Goal: Task Accomplishment & Management: Use online tool/utility

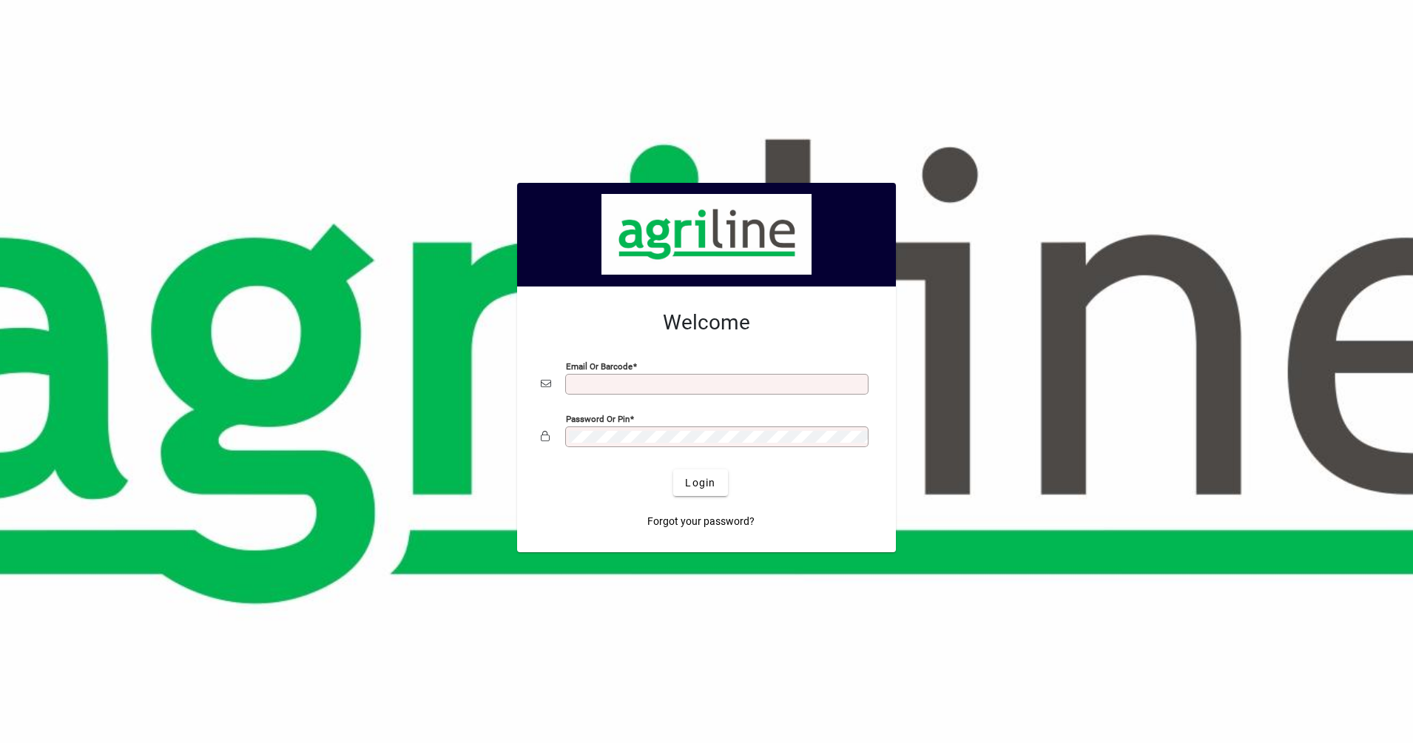
type input "**********"
click at [704, 485] on span "Login" at bounding box center [700, 483] width 30 height 16
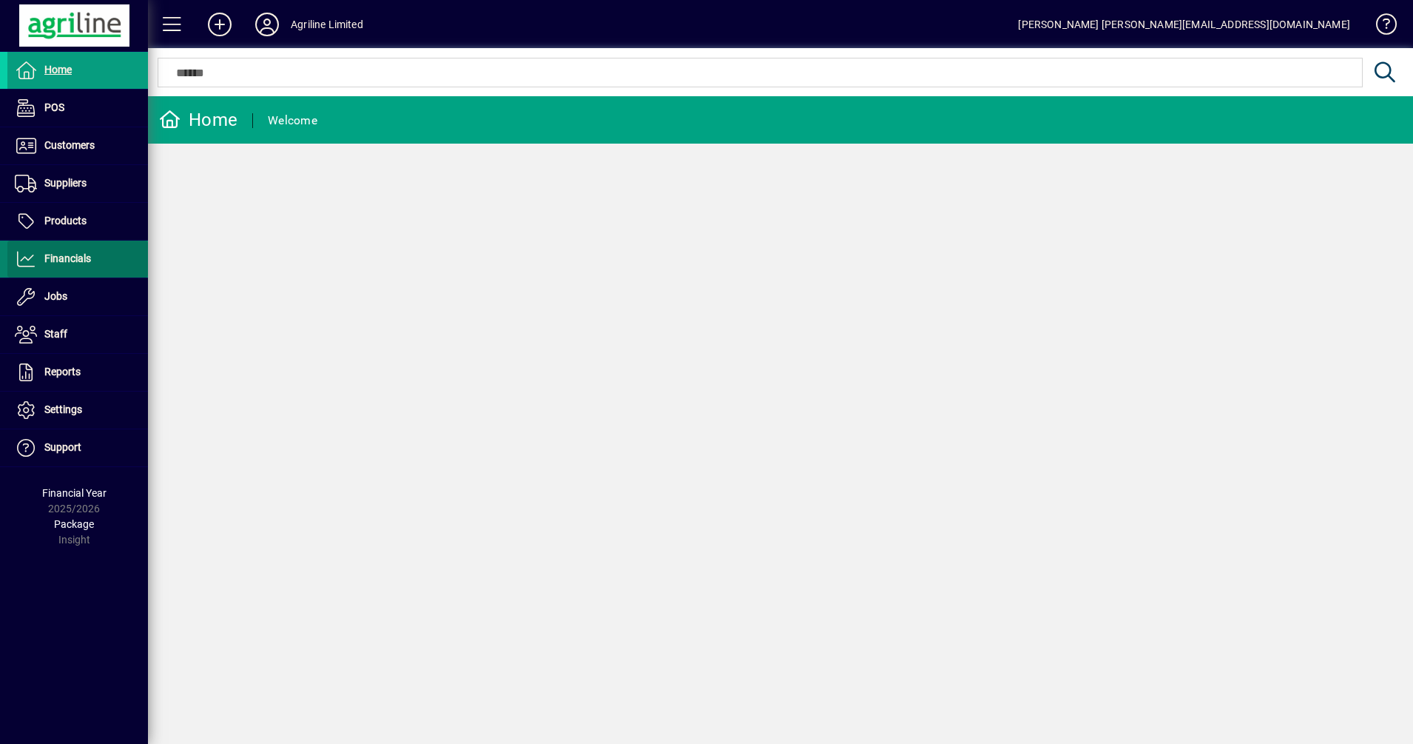
click at [72, 255] on span "Financials" at bounding box center [67, 258] width 47 height 12
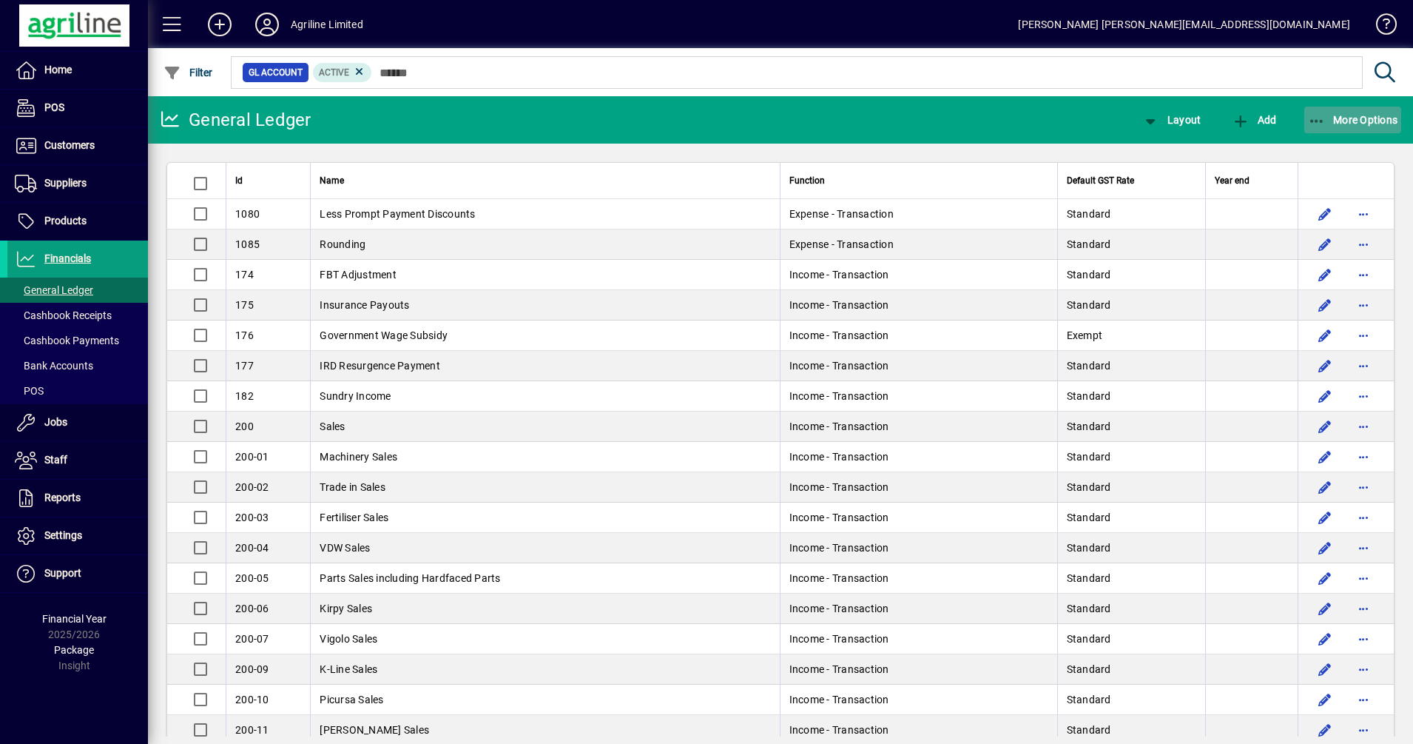
click at [1319, 118] on icon "button" at bounding box center [1317, 121] width 18 height 15
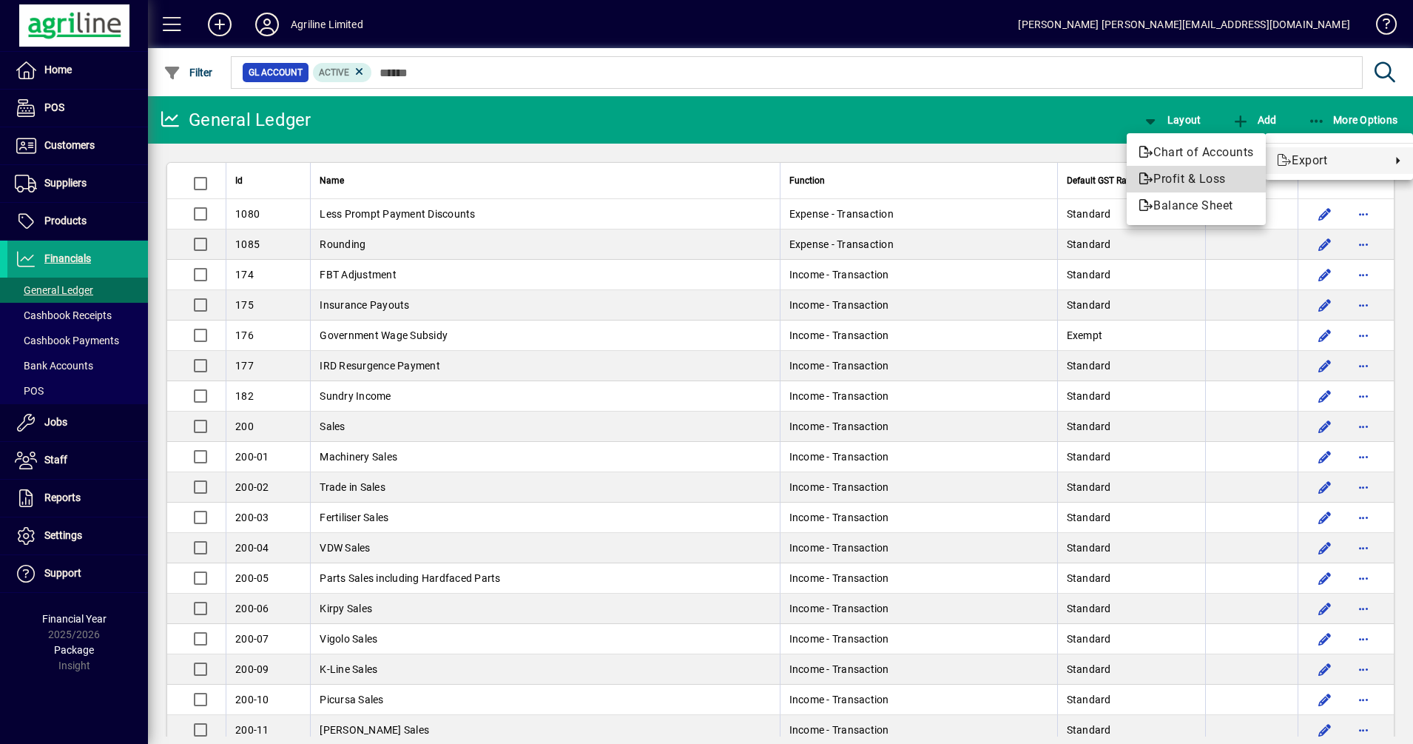
click at [1205, 181] on span "Profit & Loss" at bounding box center [1196, 179] width 115 height 18
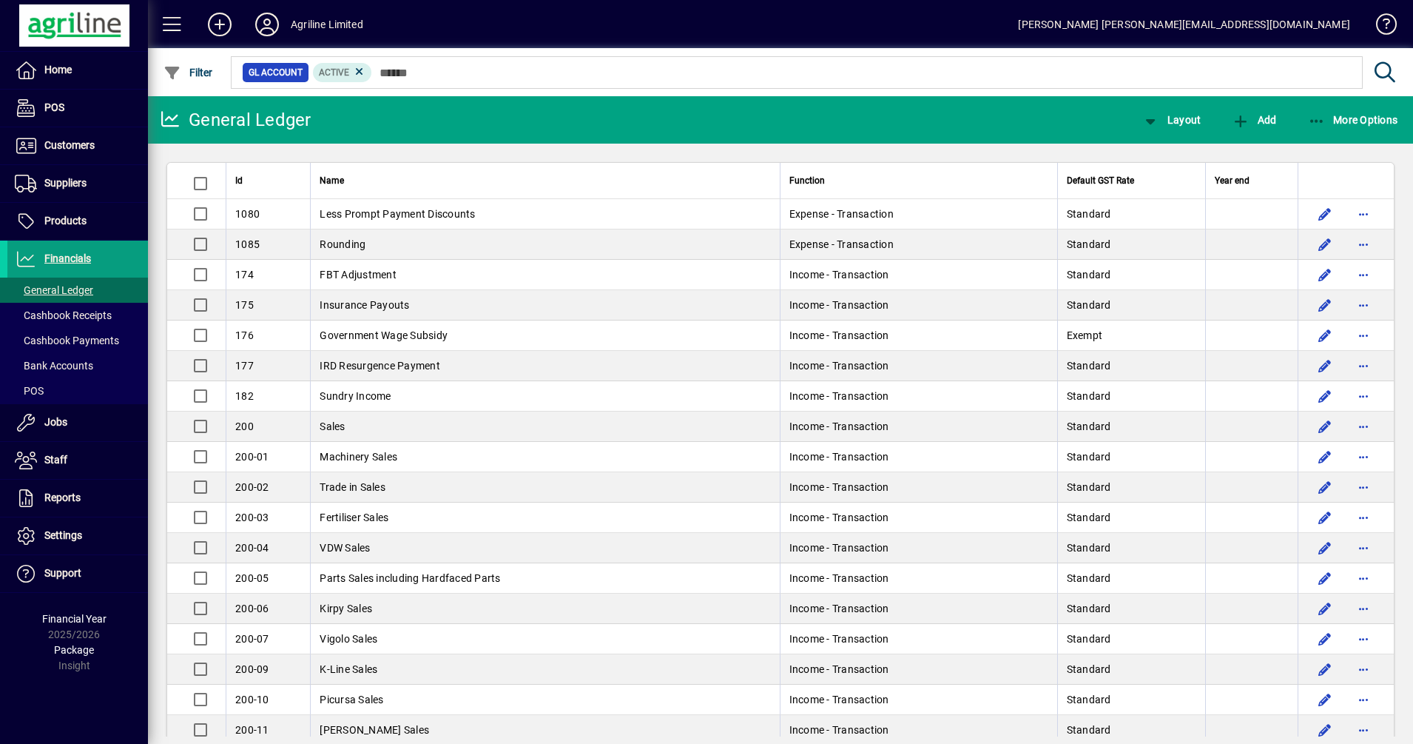
click at [861, 55] on div at bounding box center [861, 56] width 1265 height 16
click at [1143, 124] on icon "button" at bounding box center [1151, 121] width 18 height 15
click at [1186, 180] on span "Profit & Loss" at bounding box center [1187, 179] width 95 height 18
click at [1321, 114] on icon "button" at bounding box center [1317, 121] width 18 height 15
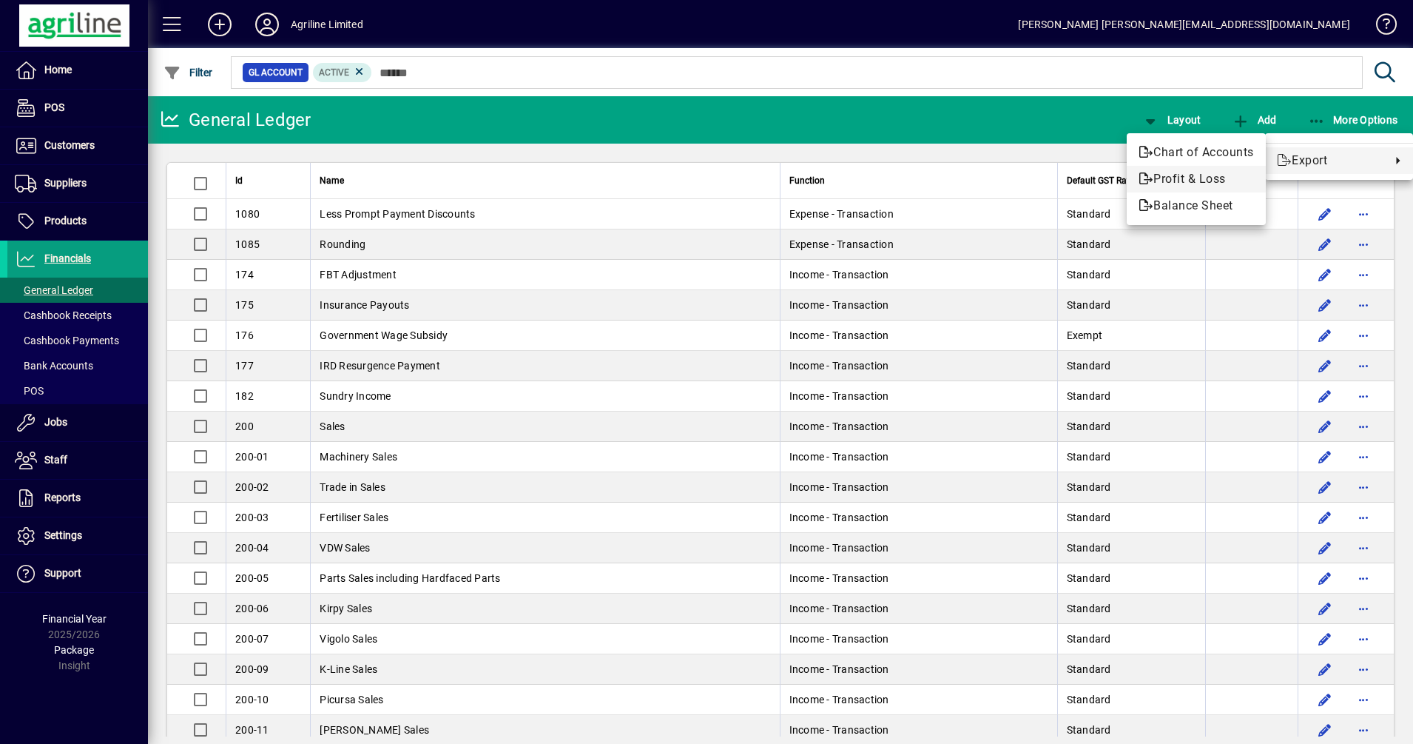
click at [1199, 175] on span "Profit & Loss" at bounding box center [1196, 179] width 115 height 18
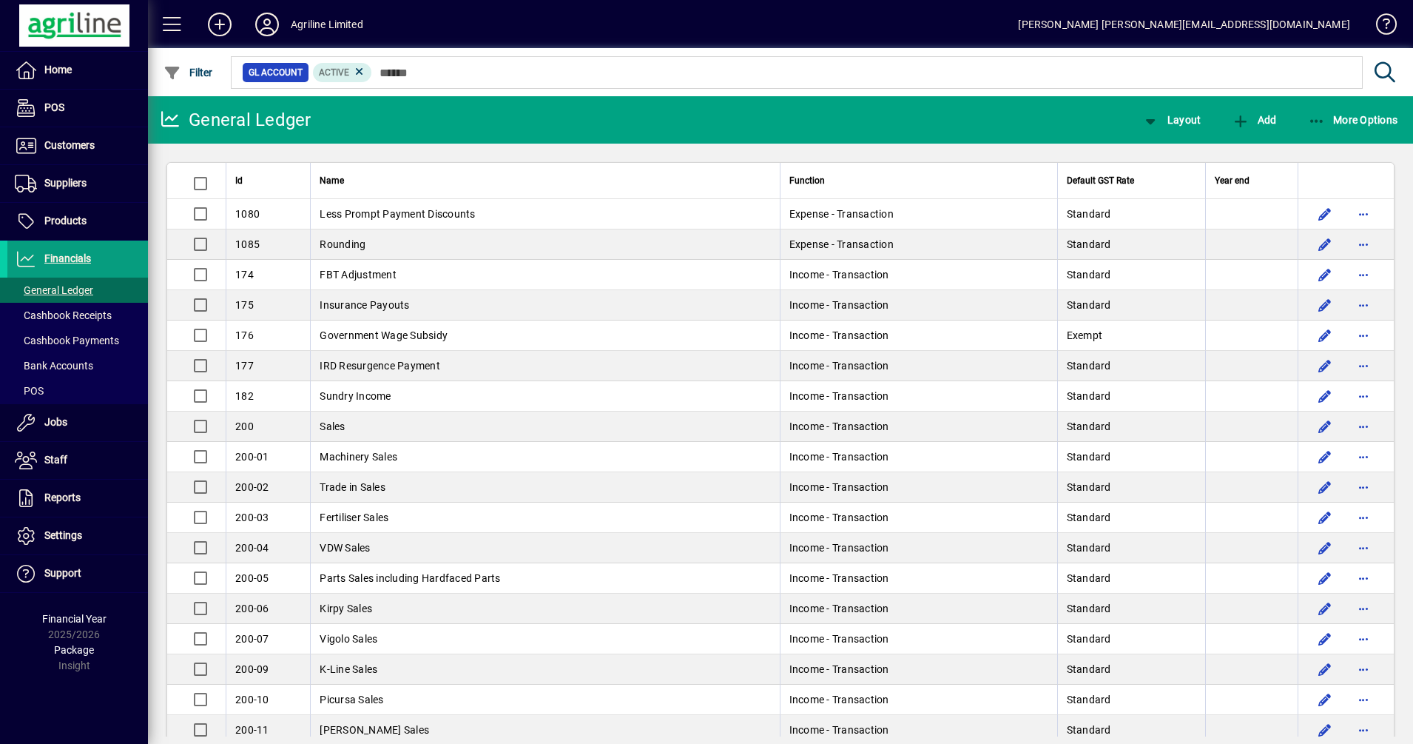
click at [530, 116] on mat-toolbar-row "General Ledger Layout Add More Options" at bounding box center [780, 119] width 1265 height 47
click at [192, 78] on span "Filter" at bounding box center [189, 73] width 50 height 12
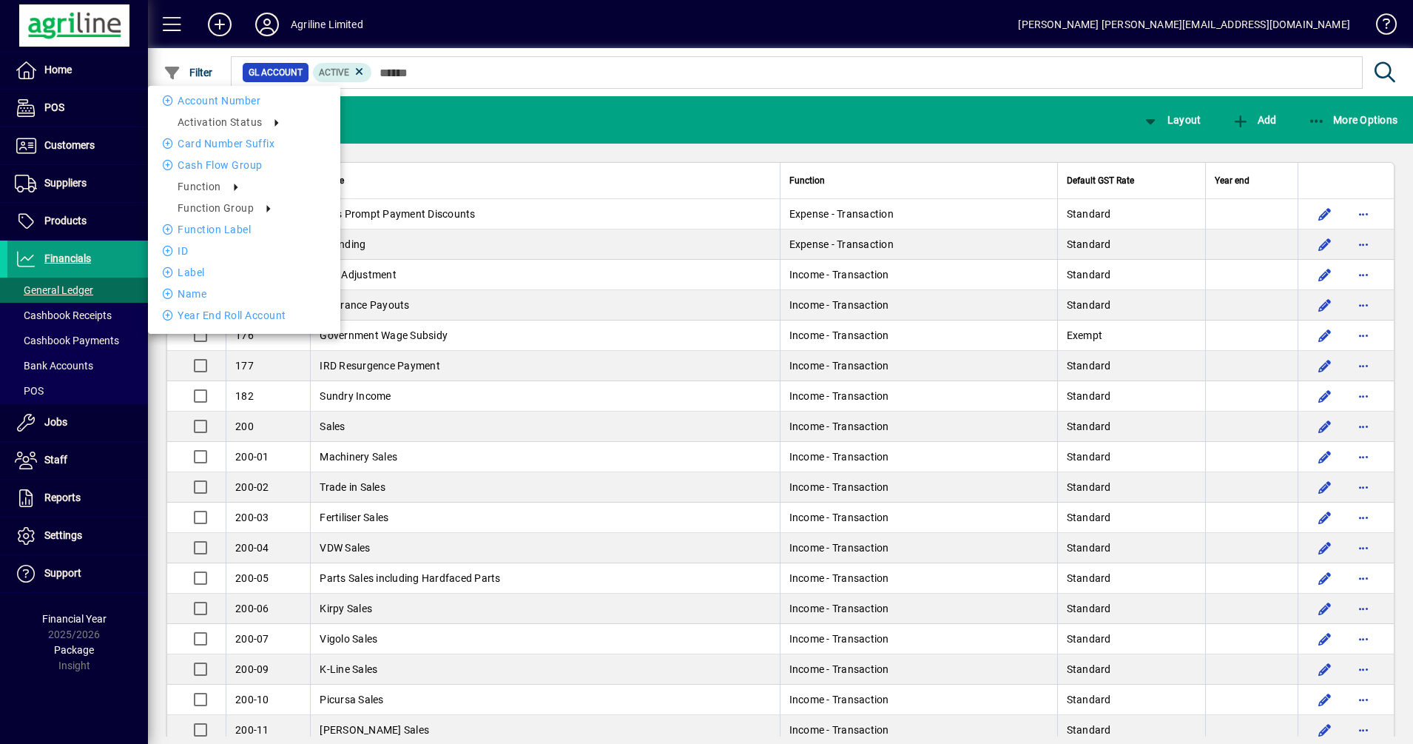
click at [834, 118] on div at bounding box center [706, 372] width 1413 height 744
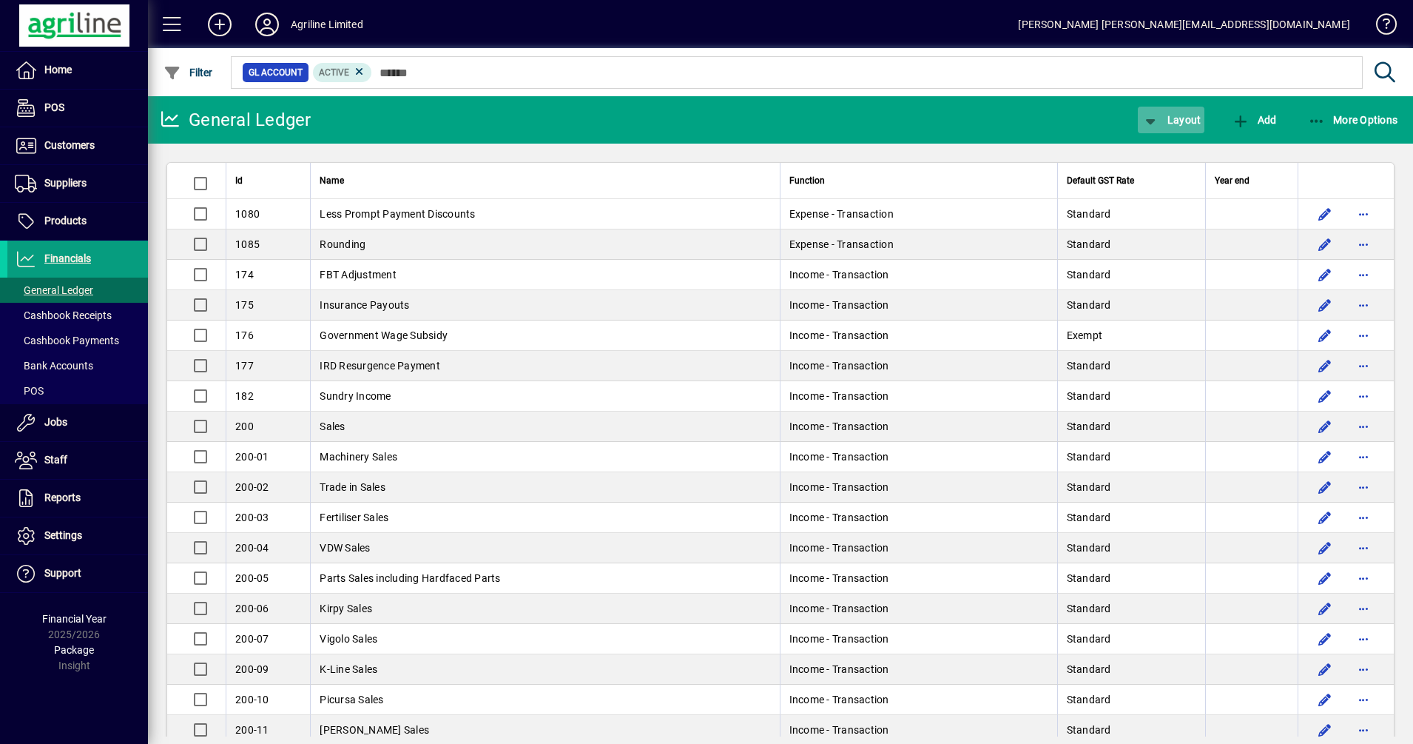
click at [1157, 121] on icon "button" at bounding box center [1151, 121] width 18 height 15
click at [1323, 120] on div at bounding box center [706, 372] width 1413 height 744
click at [1323, 120] on icon "button" at bounding box center [1317, 121] width 18 height 15
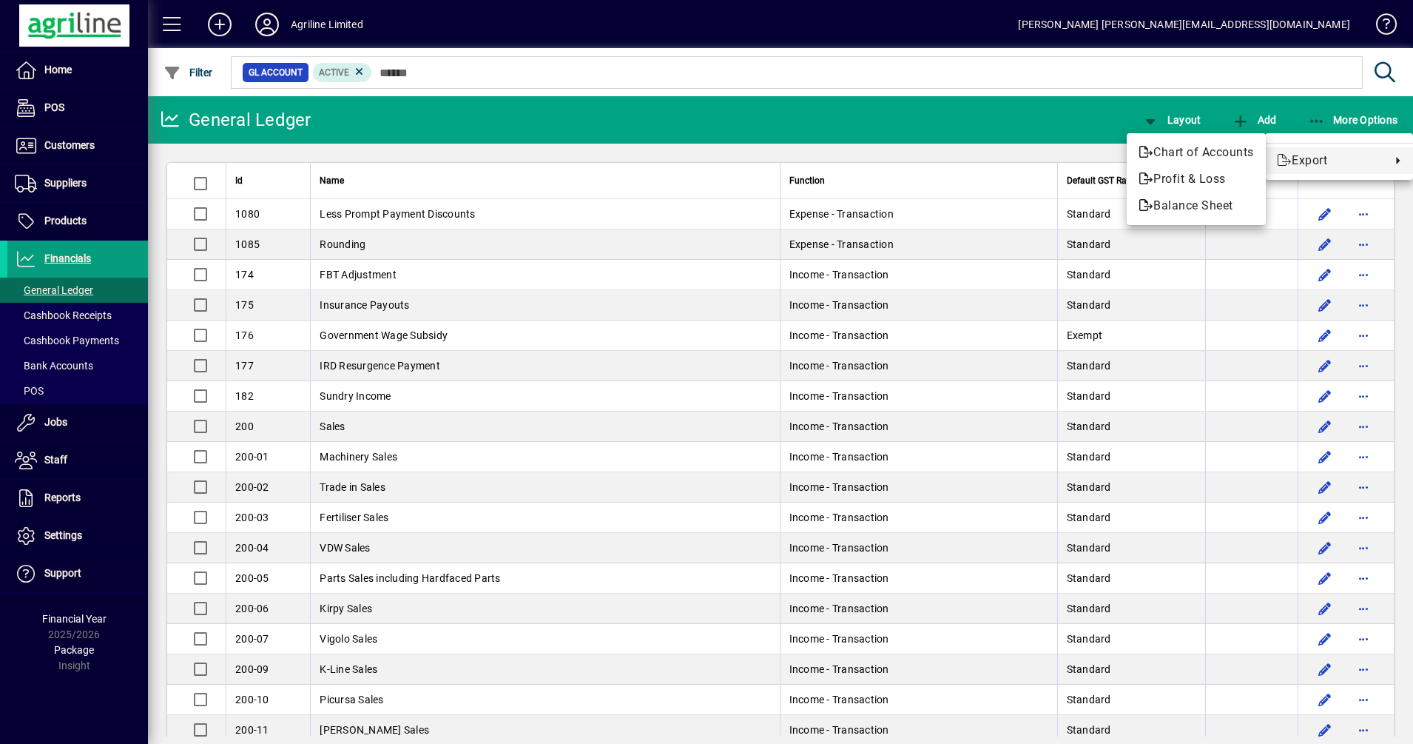
click at [551, 104] on div at bounding box center [706, 372] width 1413 height 744
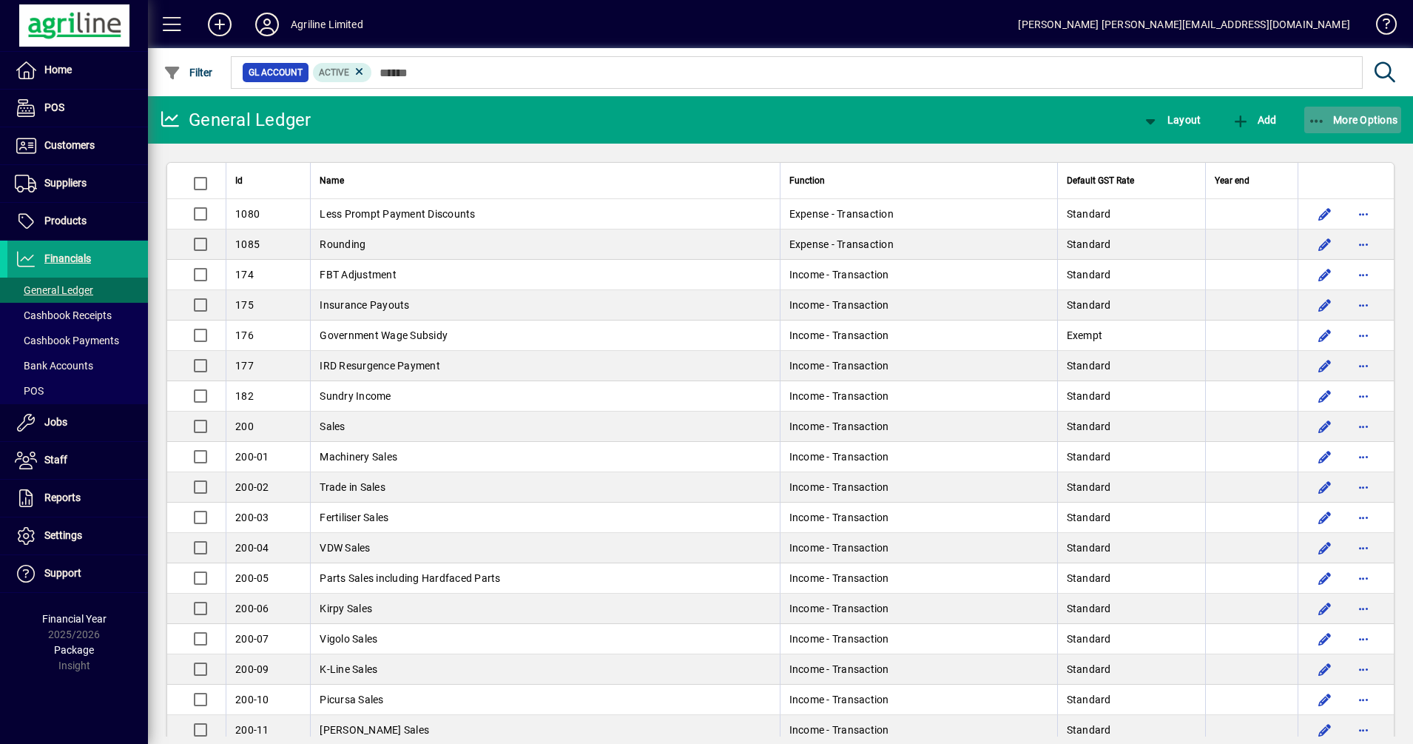
click at [1329, 120] on span "More Options" at bounding box center [1353, 120] width 90 height 12
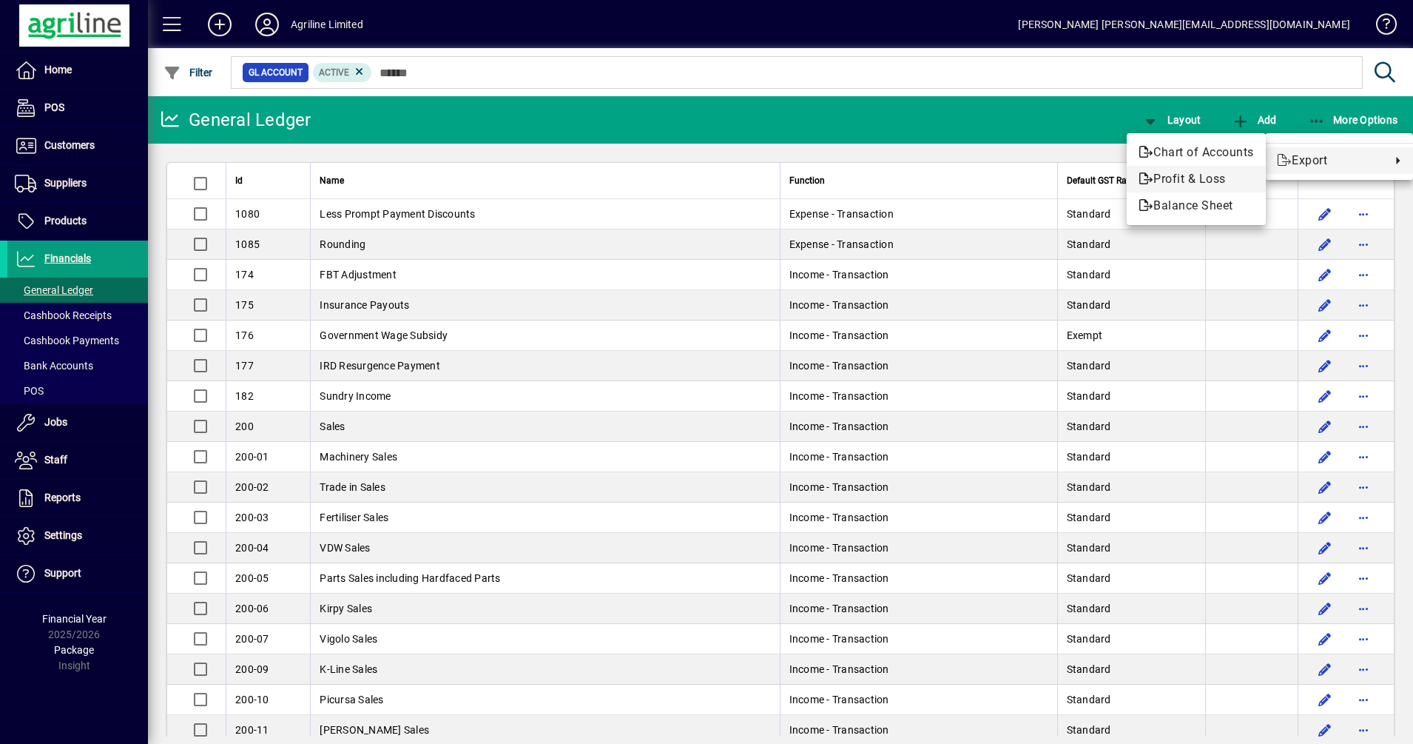
click at [1179, 183] on span "Profit & Loss" at bounding box center [1196, 179] width 115 height 18
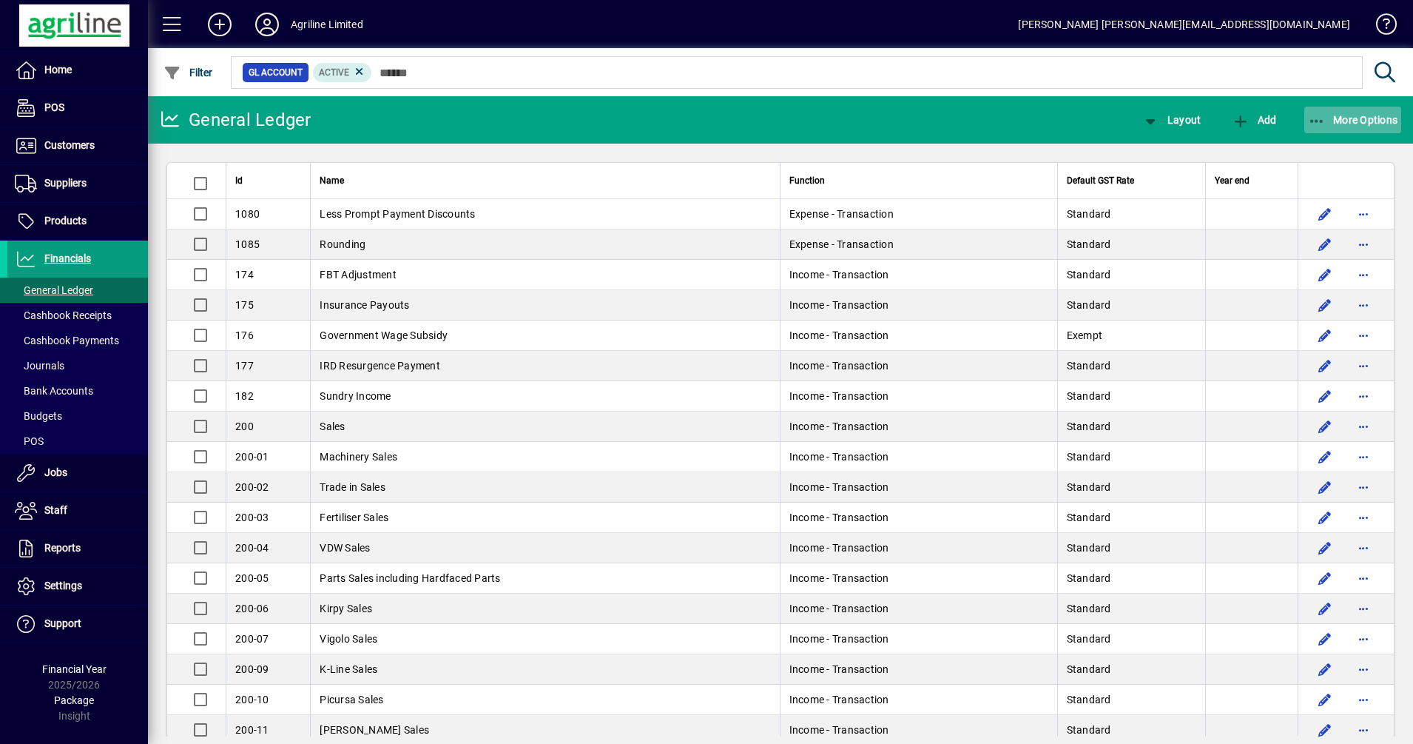
click at [1318, 111] on span "button" at bounding box center [1354, 120] width 98 height 36
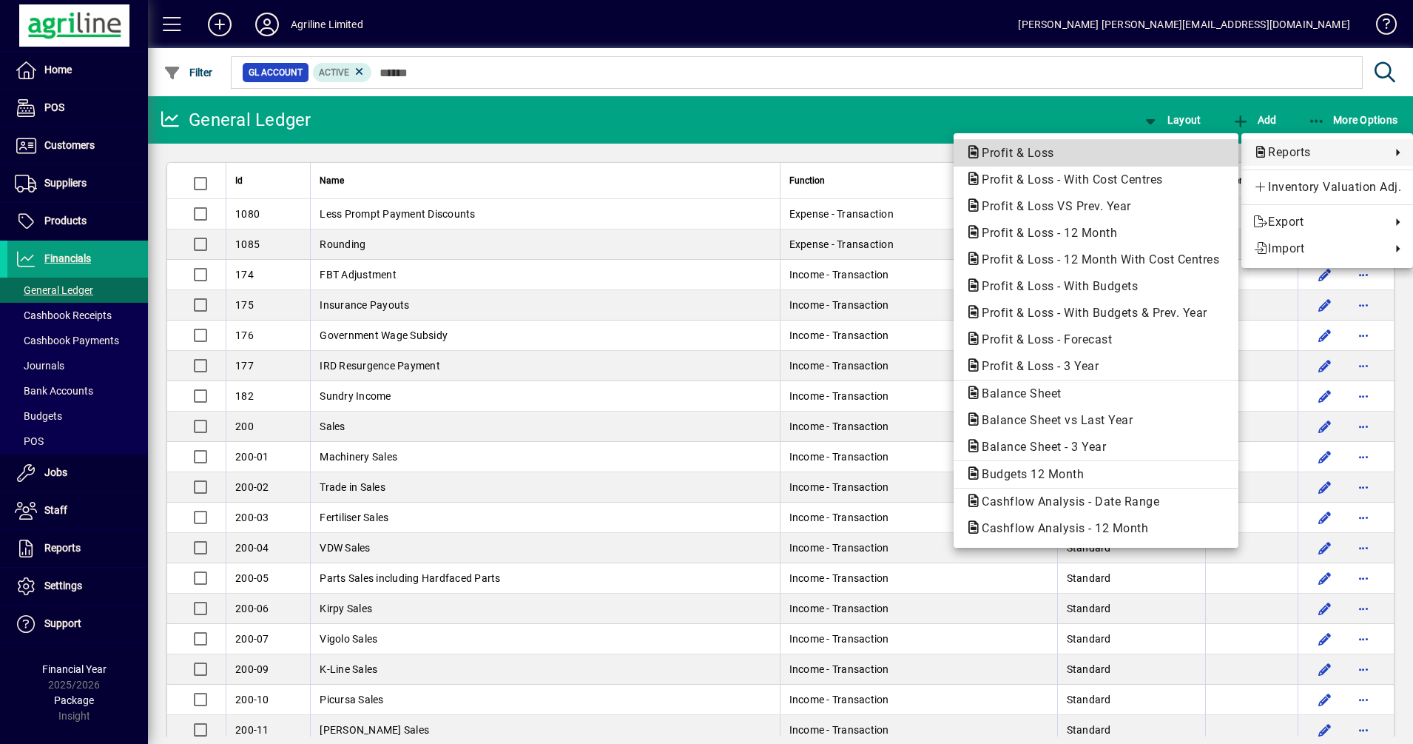
click at [1036, 151] on span "Profit & Loss" at bounding box center [1014, 153] width 96 height 14
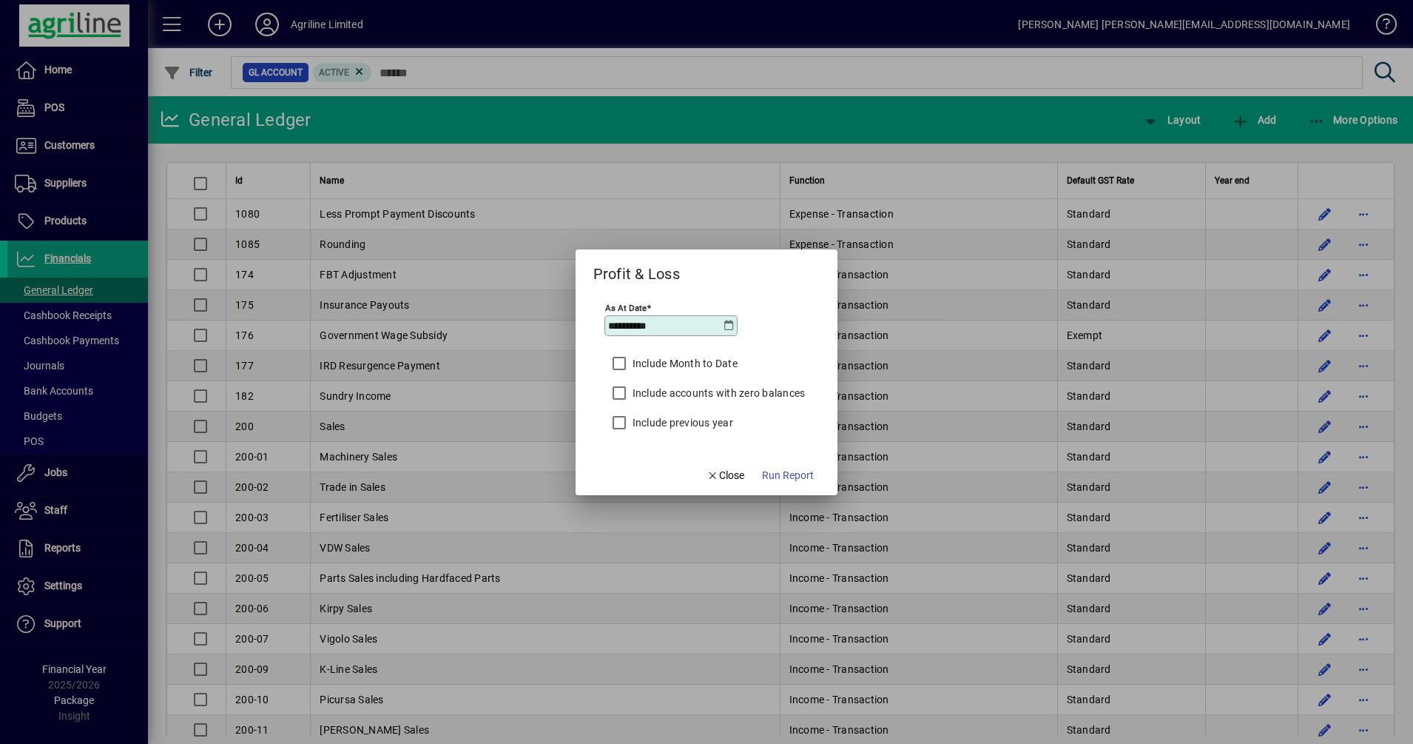
click at [730, 320] on icon at bounding box center [729, 326] width 12 height 12
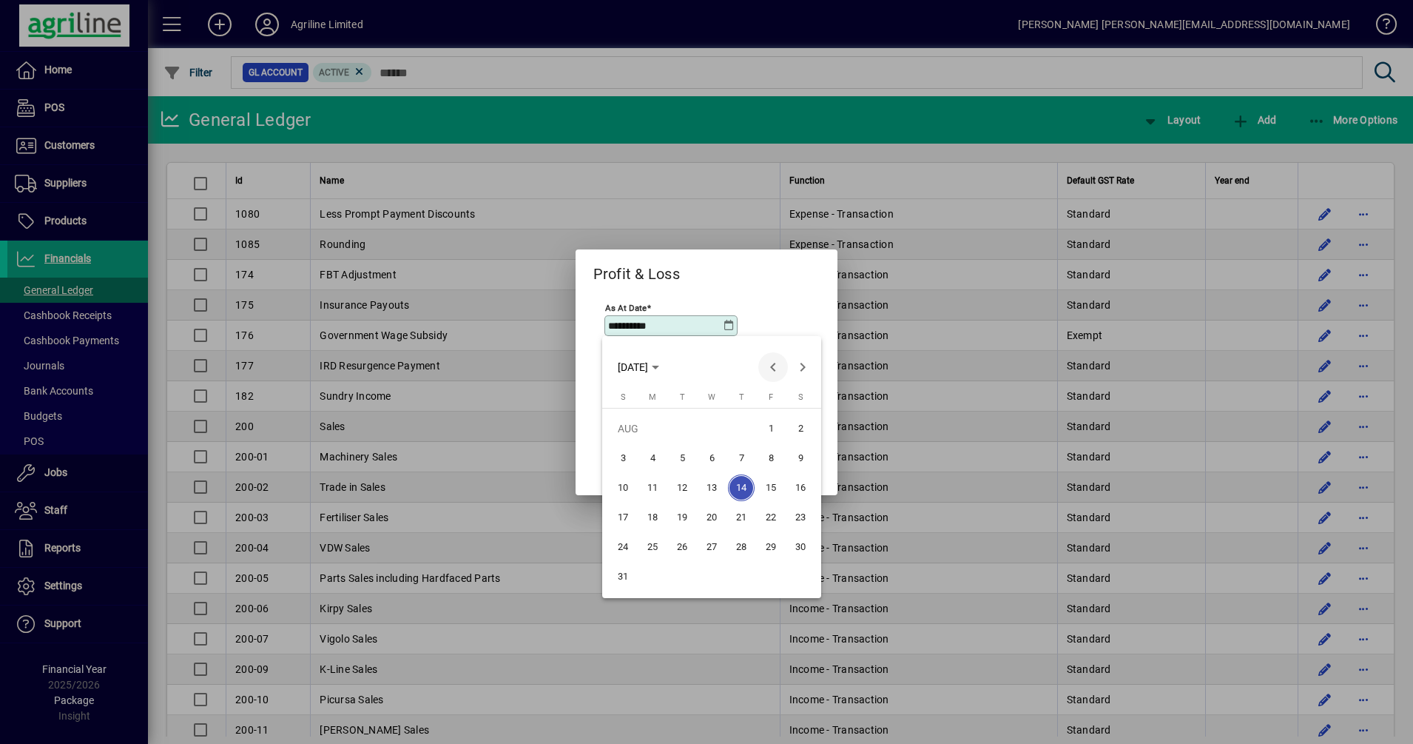
click at [772, 362] on span "Previous month" at bounding box center [773, 367] width 30 height 30
click at [657, 571] on span "30" at bounding box center [652, 576] width 27 height 27
type input "**********"
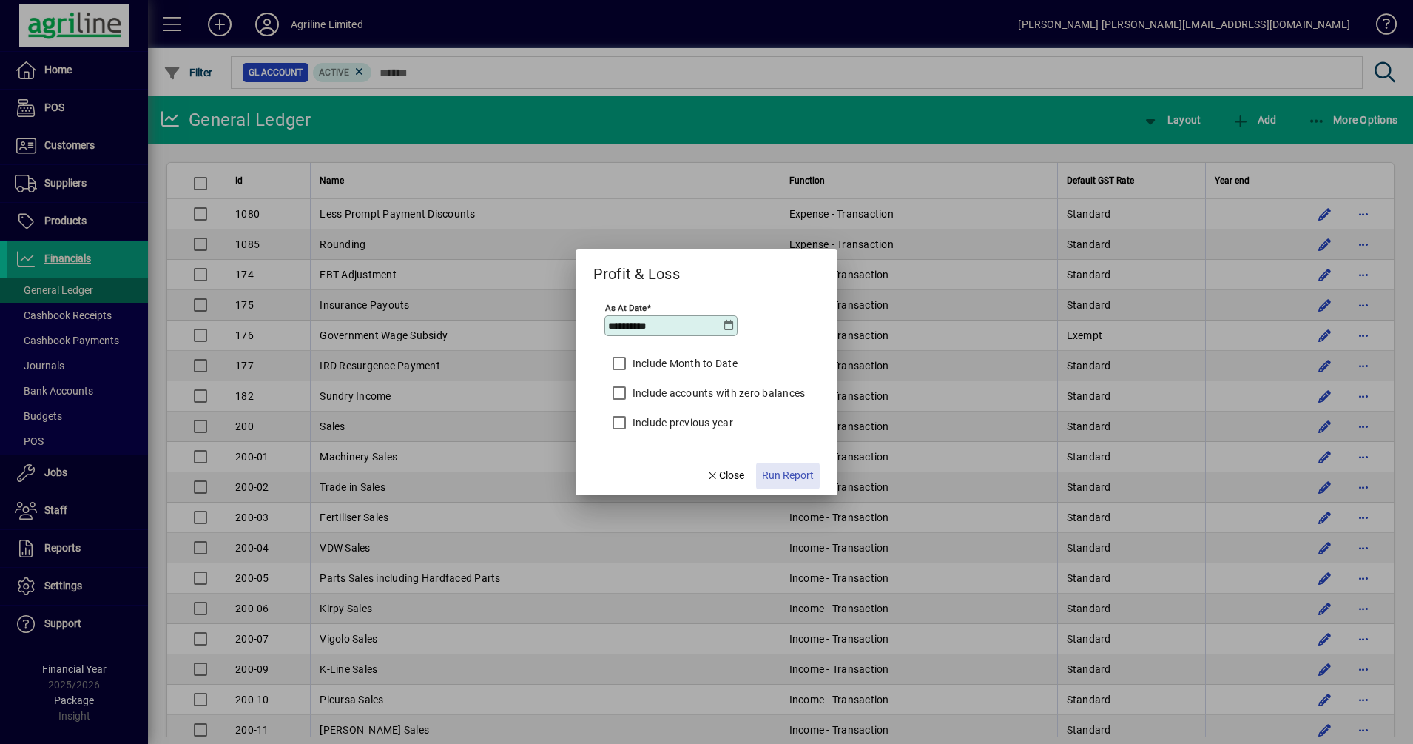
click at [782, 471] on span "Run Report" at bounding box center [788, 476] width 52 height 16
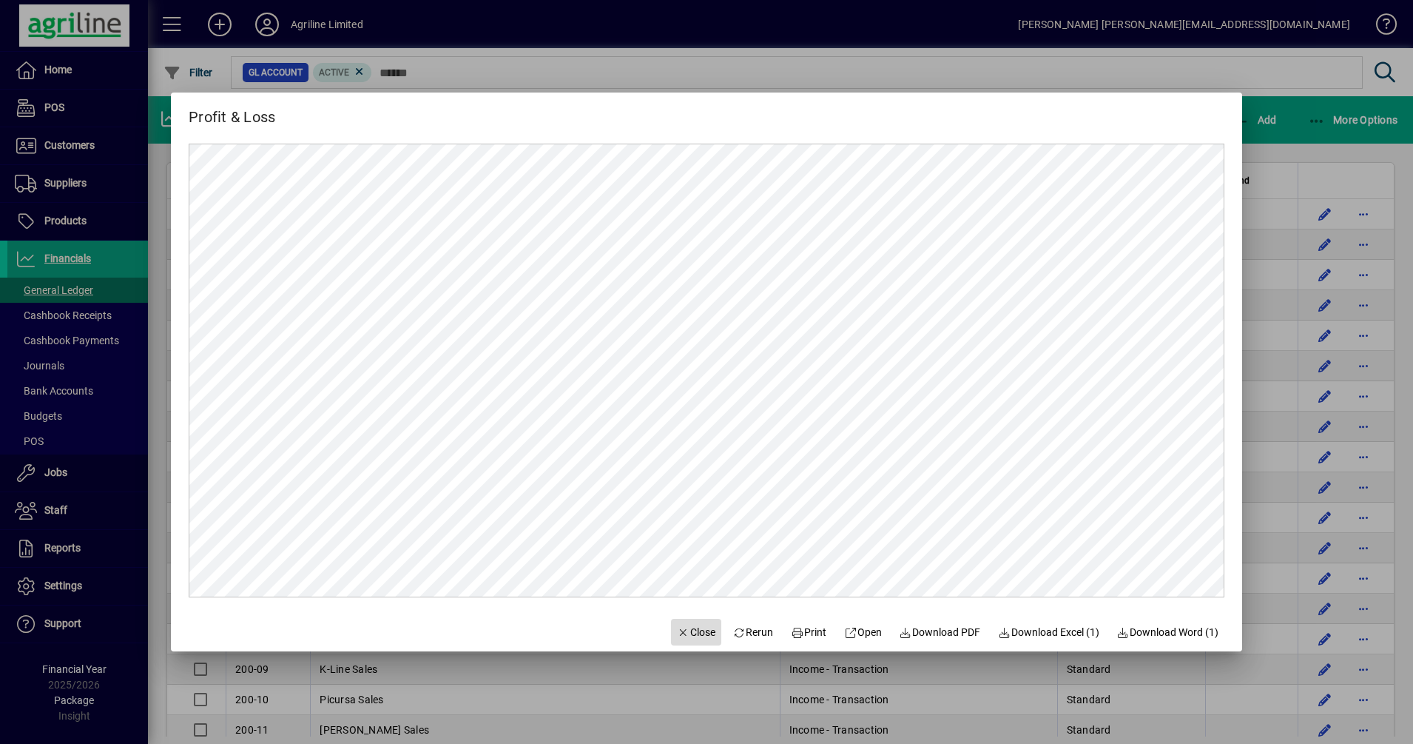
click at [694, 631] on span "Close" at bounding box center [696, 633] width 38 height 16
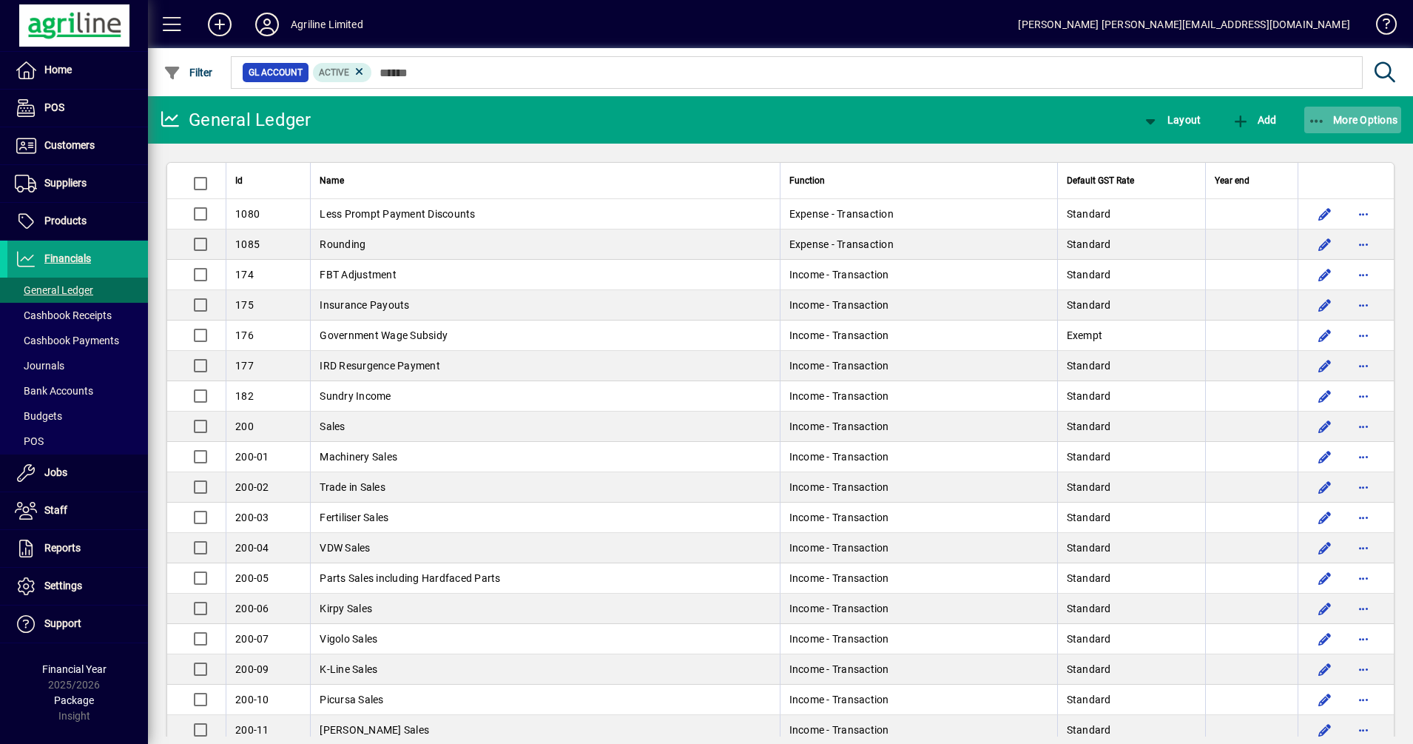
click at [1323, 121] on icon "button" at bounding box center [1317, 121] width 18 height 15
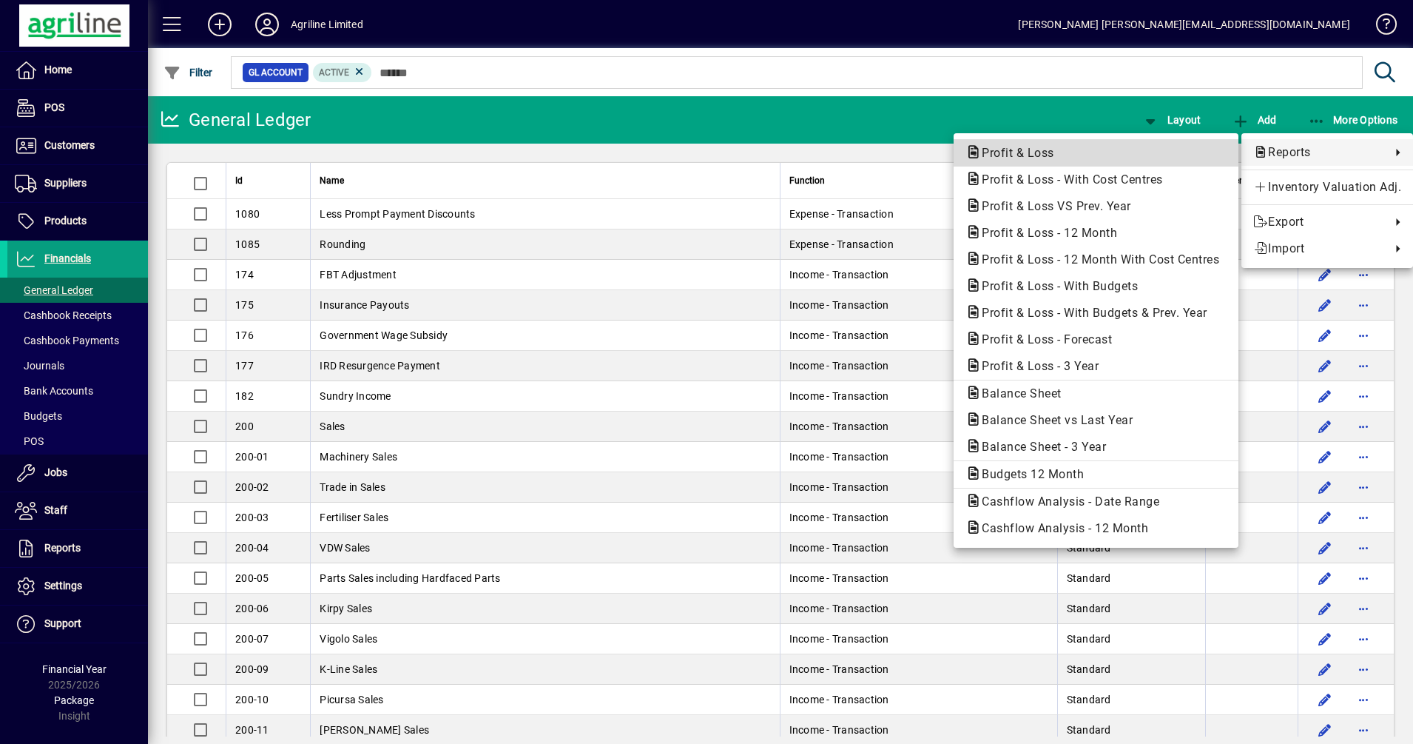
click at [1049, 158] on span "Profit & Loss" at bounding box center [1014, 153] width 96 height 14
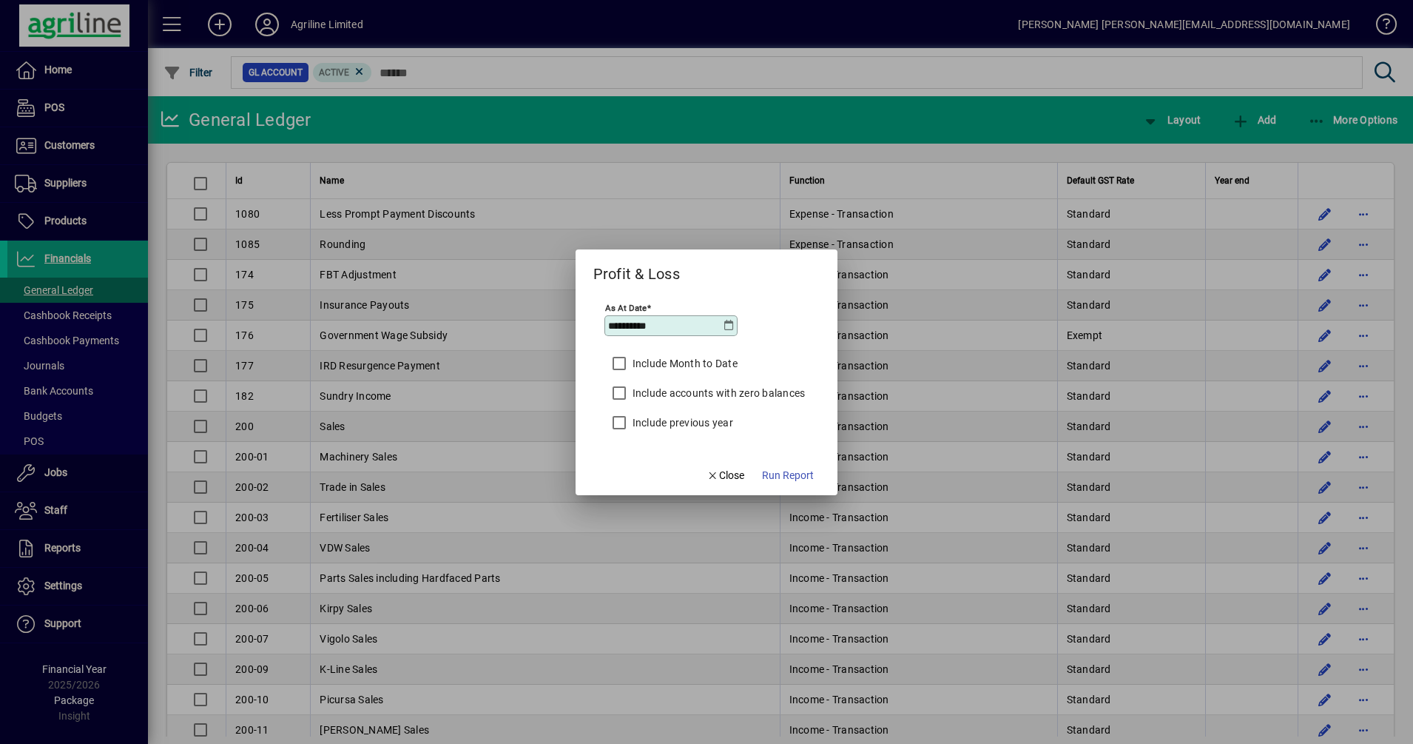
click at [713, 359] on label "Include Month to Date" at bounding box center [684, 363] width 108 height 15
click at [781, 471] on span "Run Report" at bounding box center [788, 476] width 52 height 16
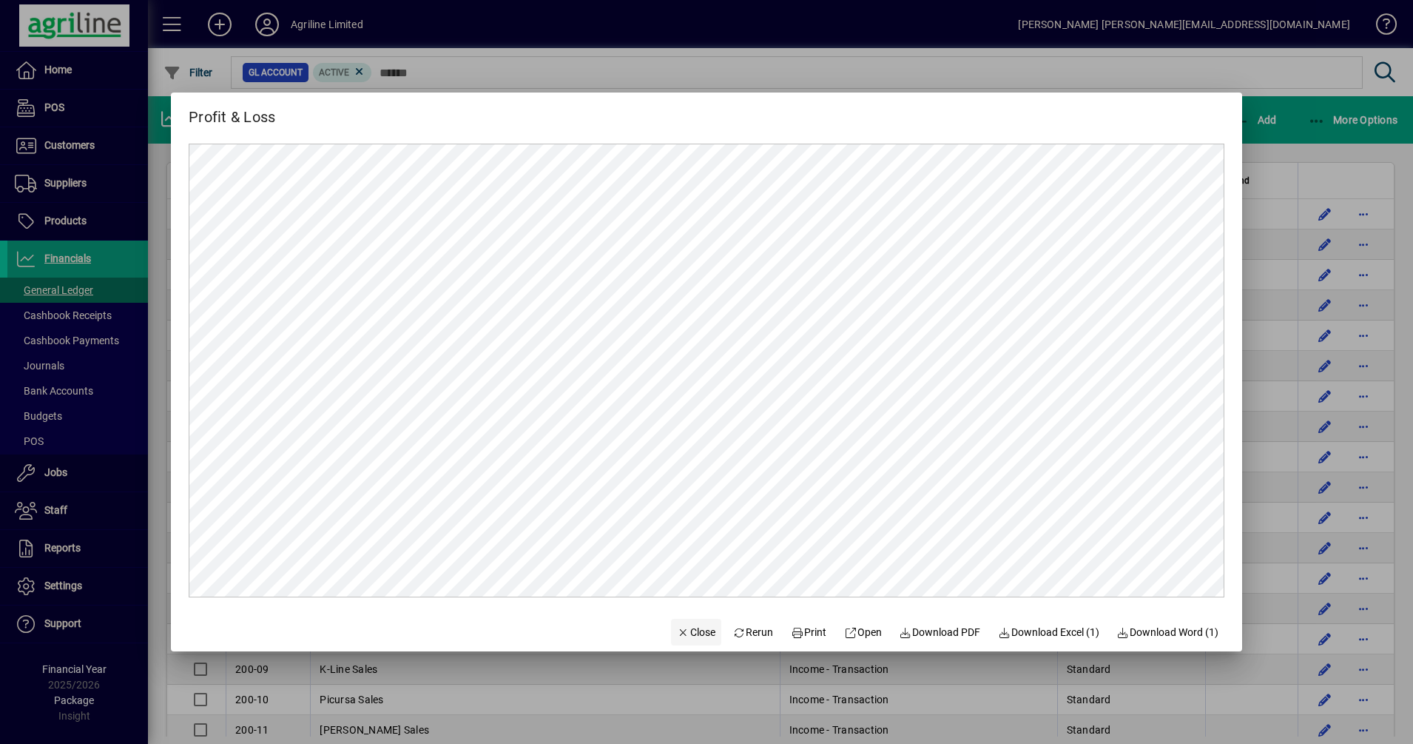
click at [690, 633] on span "Close" at bounding box center [696, 633] width 38 height 16
